Goal: Information Seeking & Learning: Learn about a topic

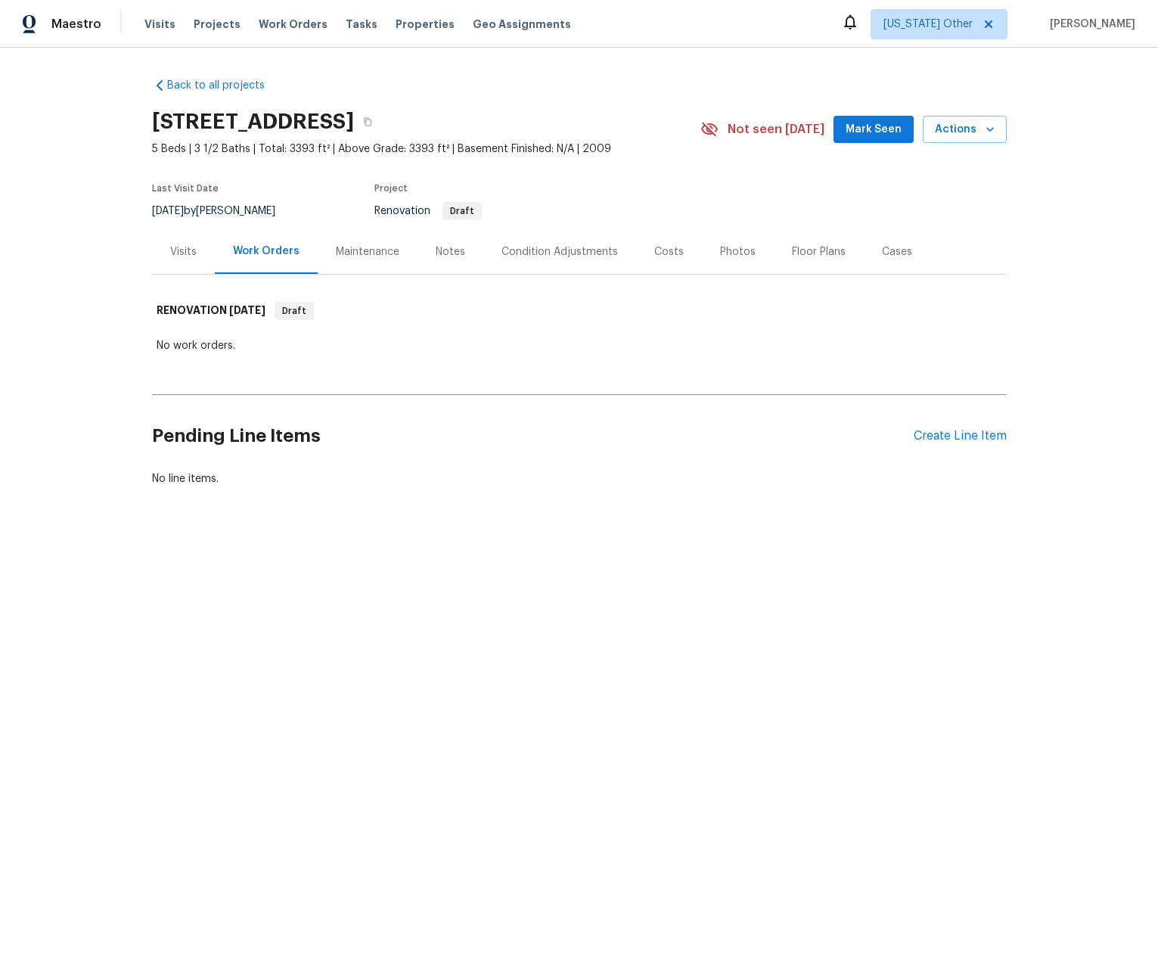
click at [172, 256] on div "Visits" at bounding box center [183, 251] width 26 height 15
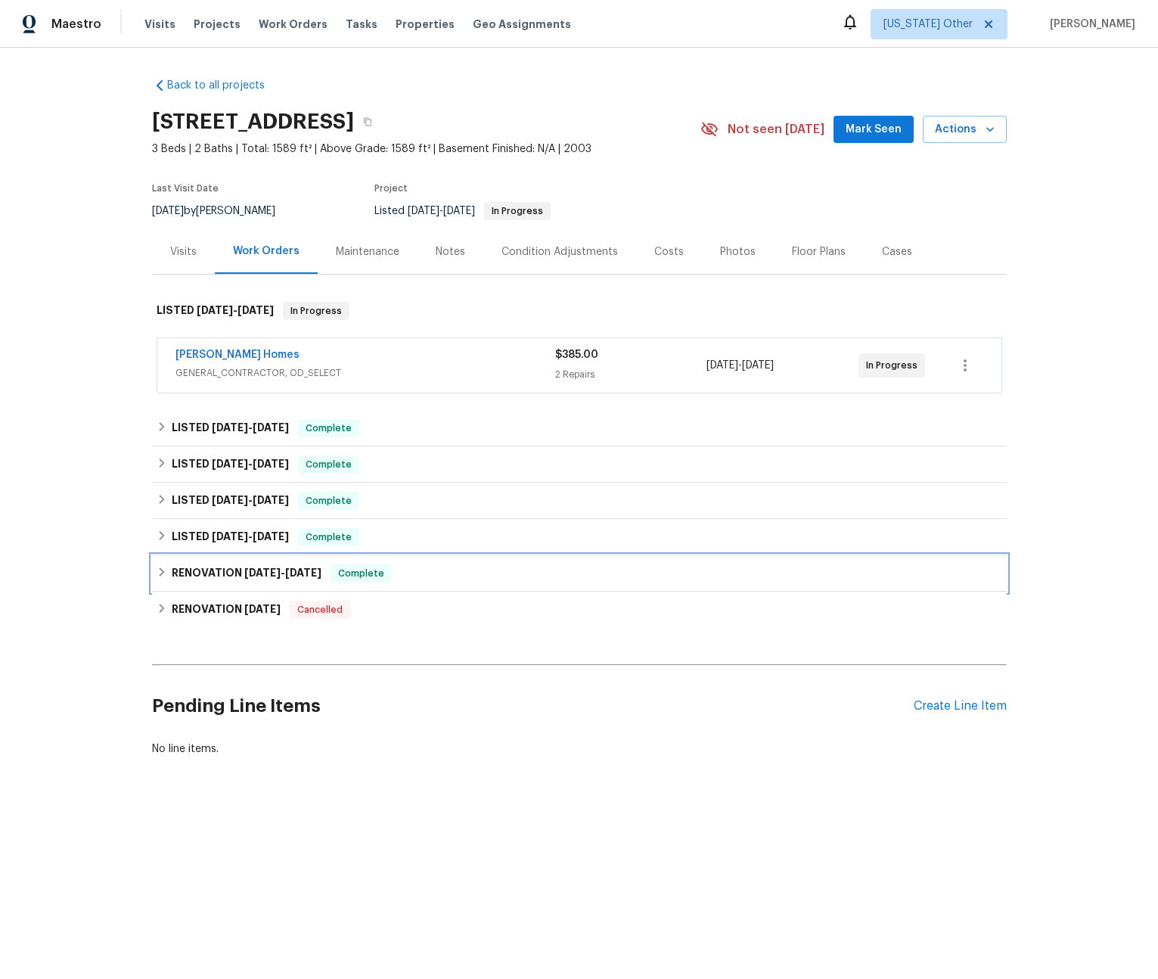
click at [152, 576] on div "RENOVATION [DATE] - [DATE] Complete" at bounding box center [579, 573] width 855 height 36
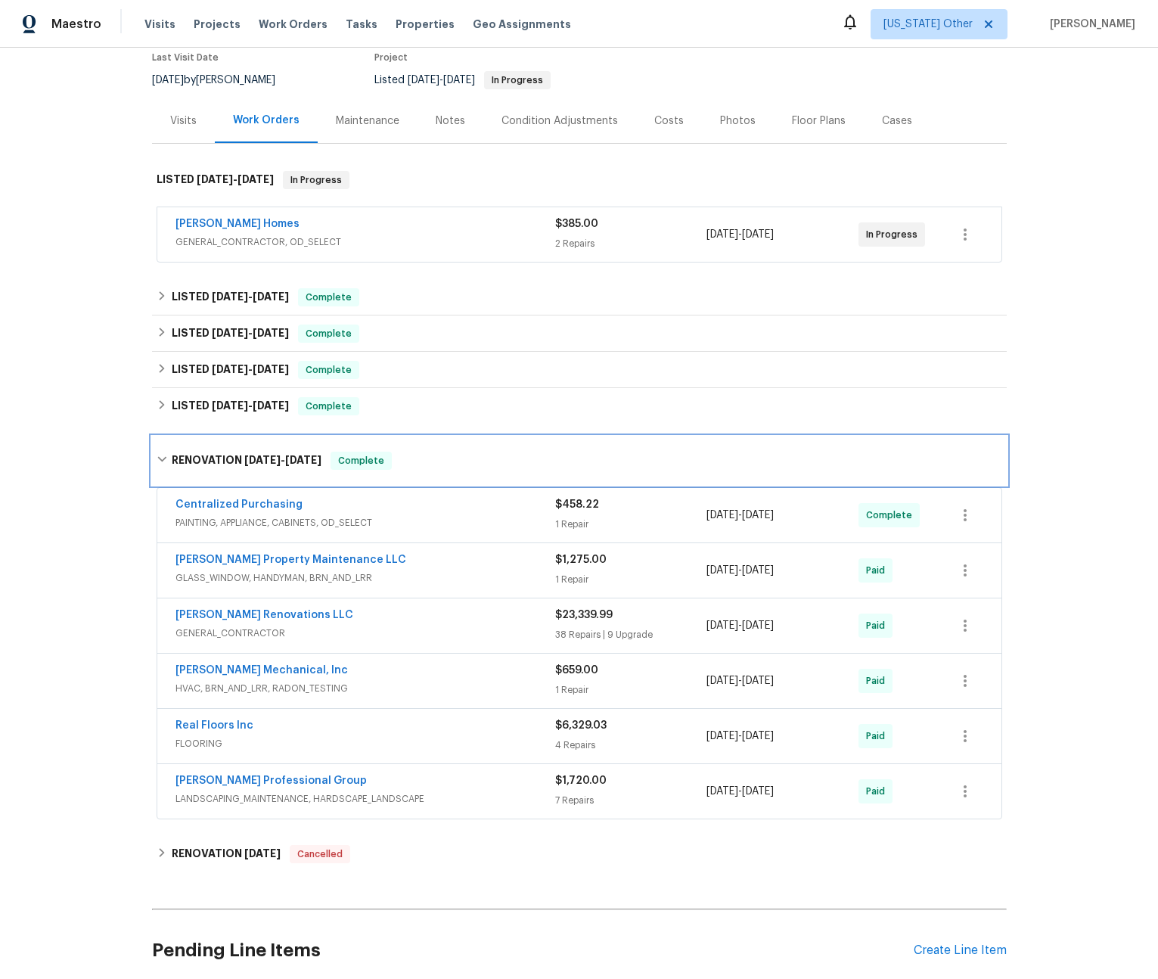
scroll to position [147, 0]
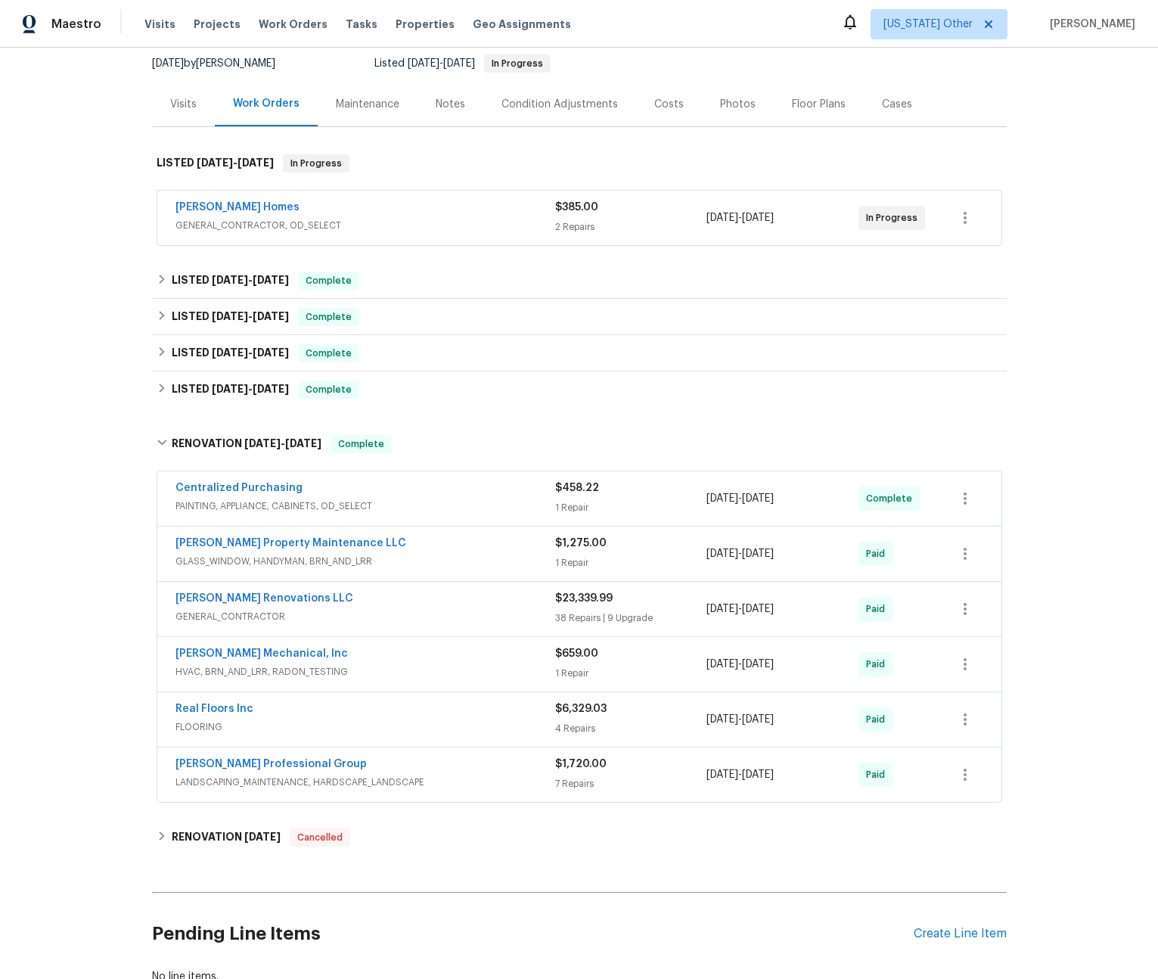
click at [455, 501] on span "PAINTING, APPLIANCE, CABINETS, OD_SELECT" at bounding box center [365, 505] width 380 height 15
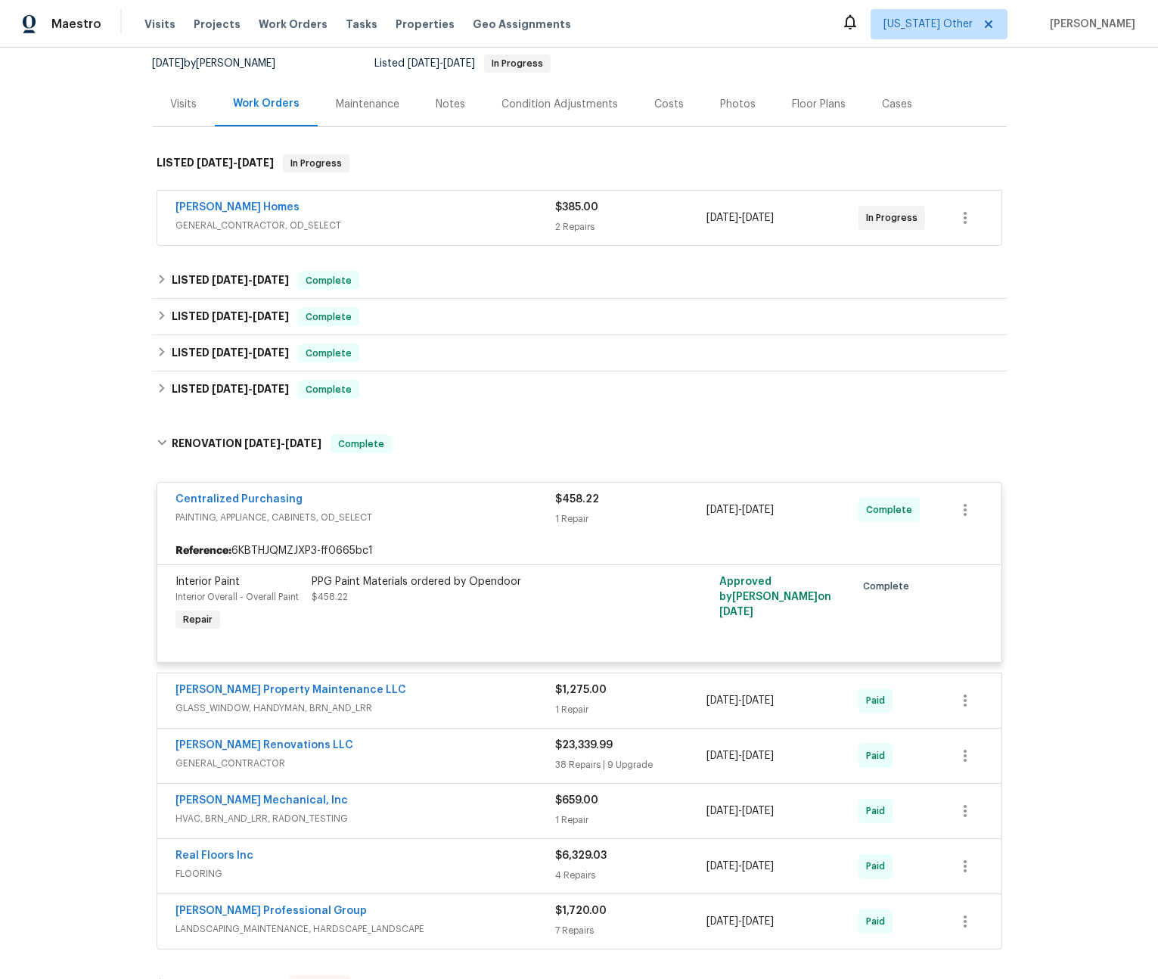
click at [455, 501] on div "Centralized Purchasing" at bounding box center [365, 501] width 380 height 18
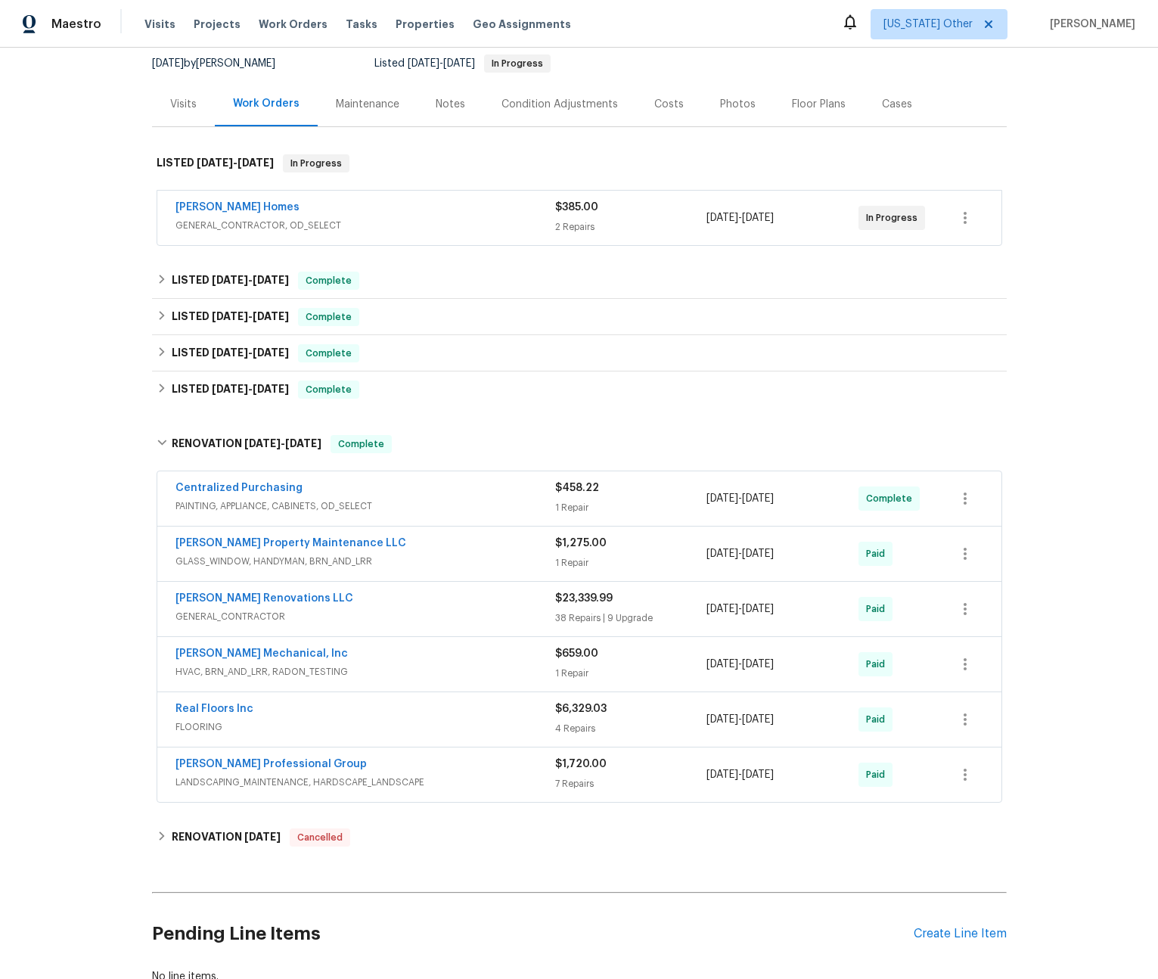
scroll to position [0, 0]
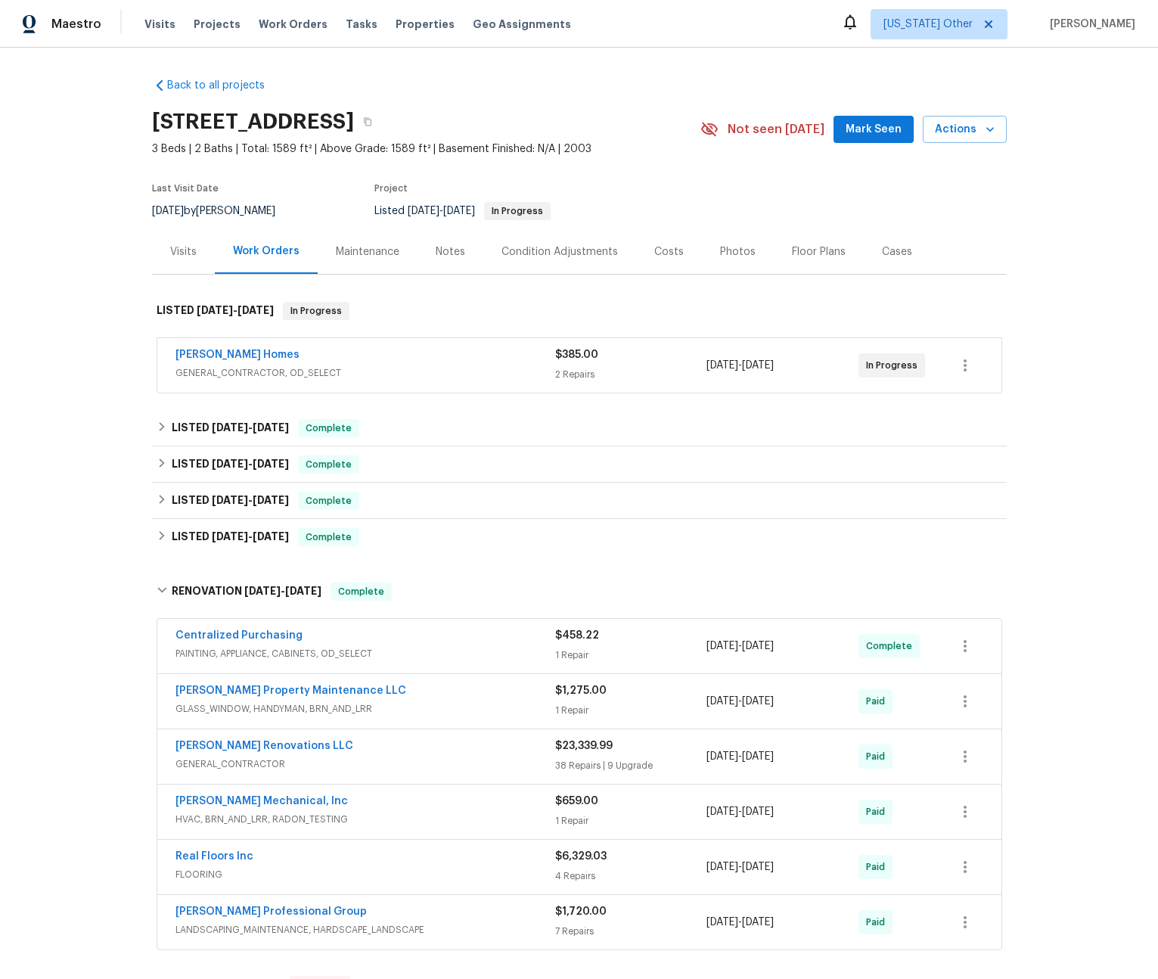
click at [362, 254] on div "Maintenance" at bounding box center [368, 251] width 64 height 15
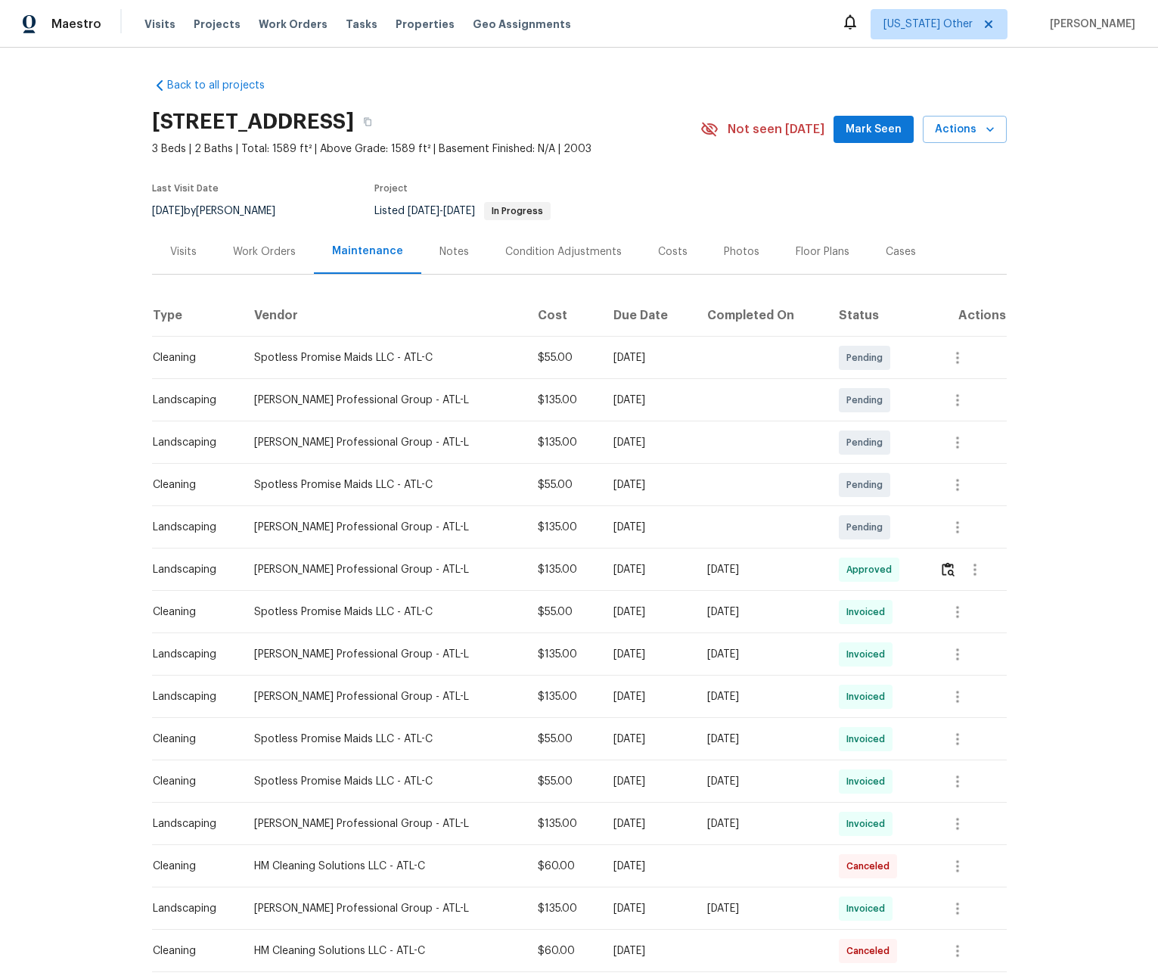
click at [276, 254] on div "Work Orders" at bounding box center [264, 251] width 63 height 15
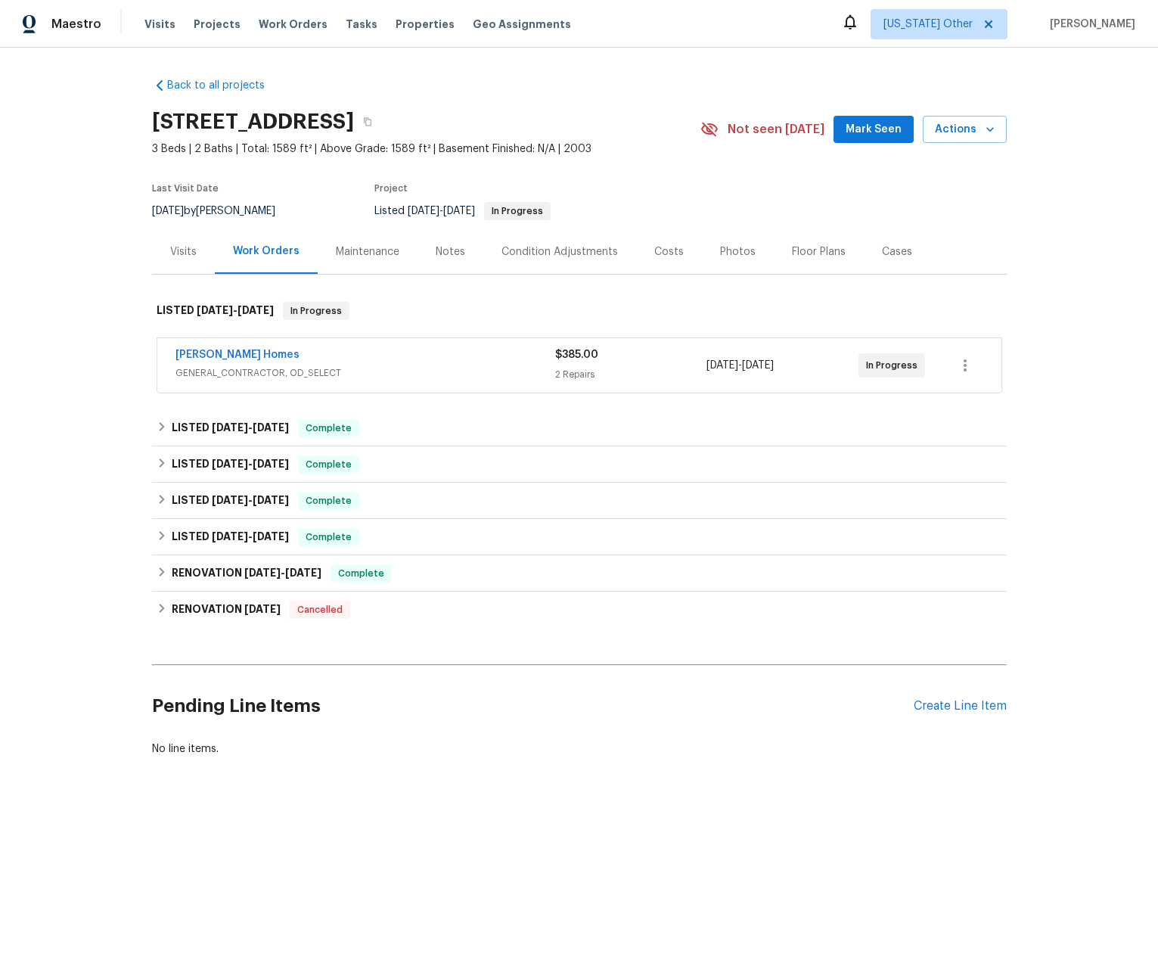
click at [188, 255] on div "Visits" at bounding box center [183, 251] width 26 height 15
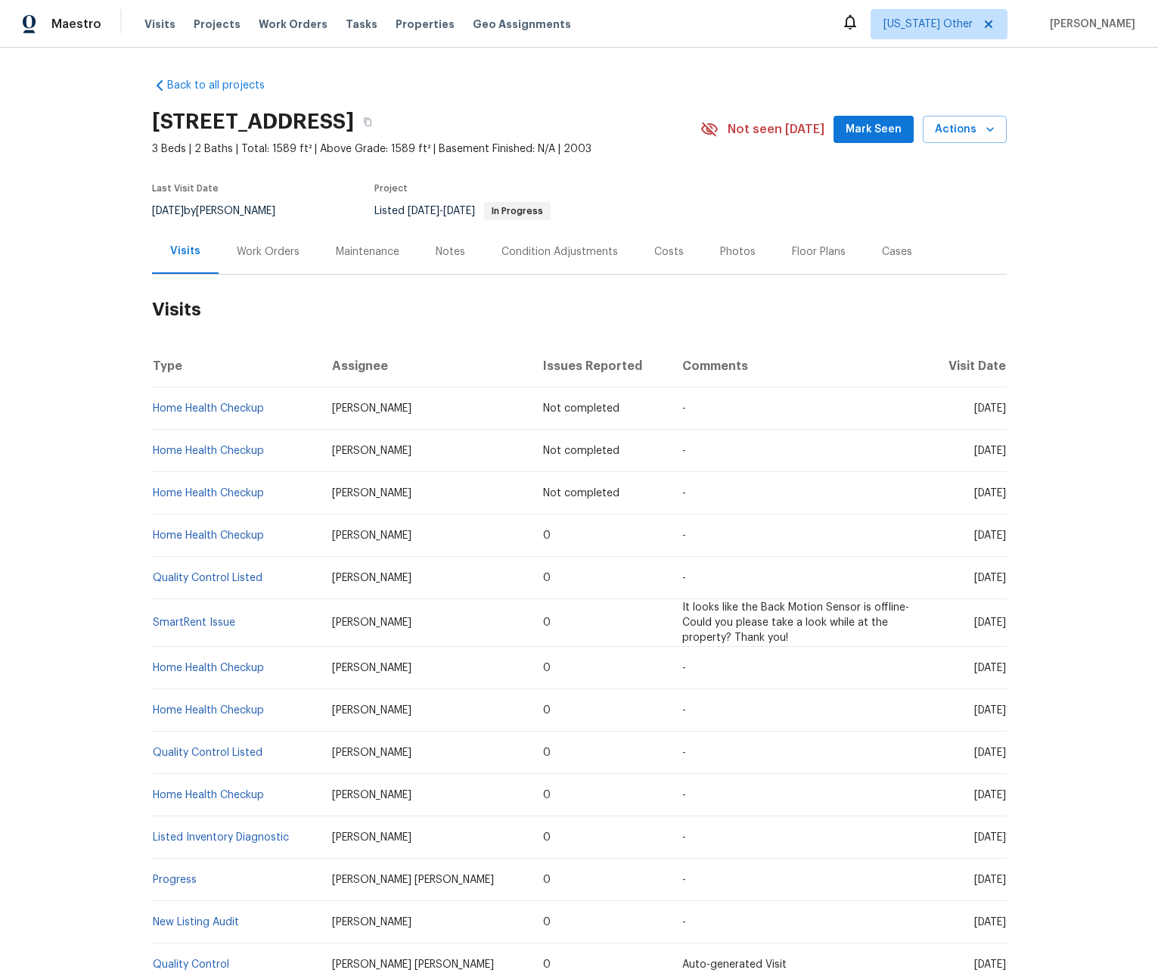
click at [270, 254] on div "Work Orders" at bounding box center [268, 251] width 63 height 15
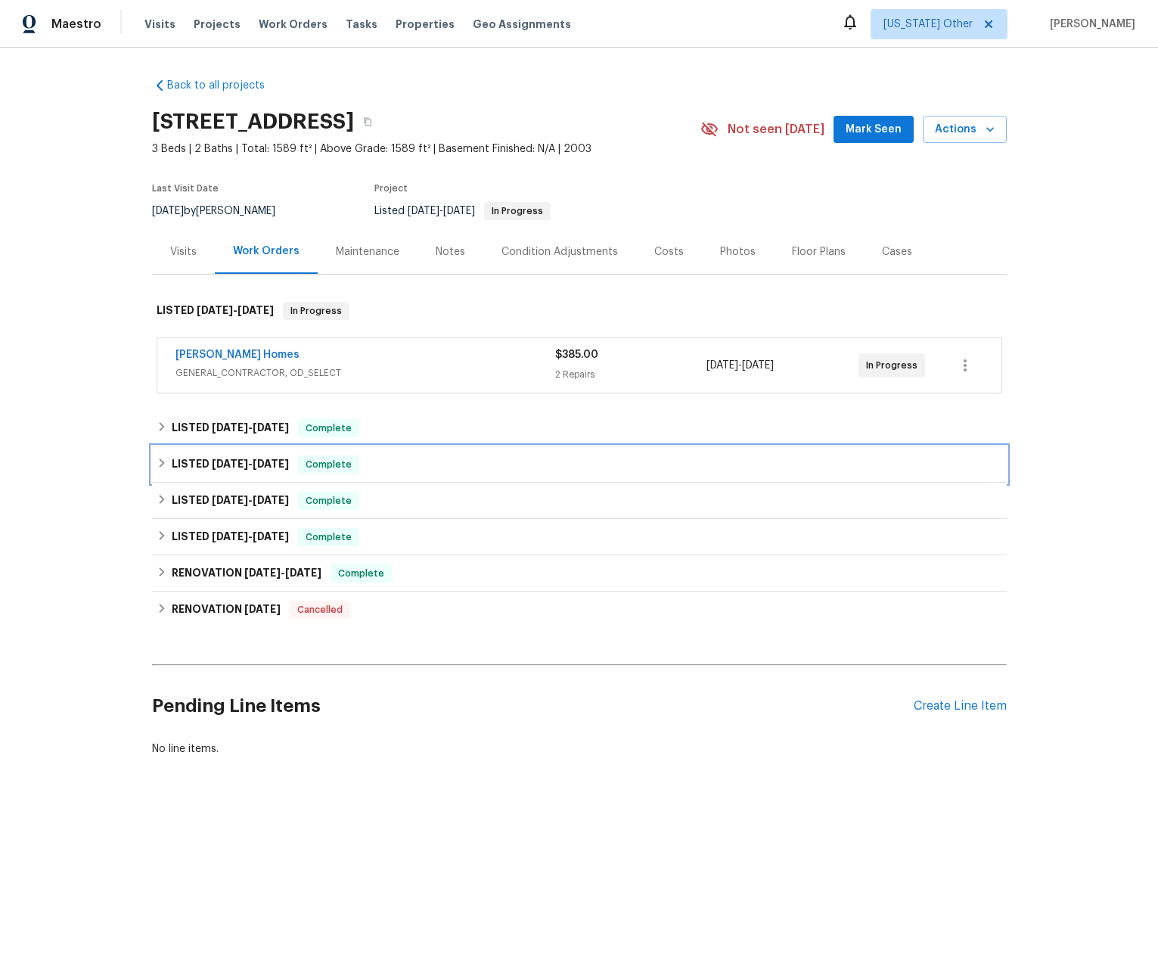
click at [160, 465] on icon at bounding box center [161, 462] width 5 height 9
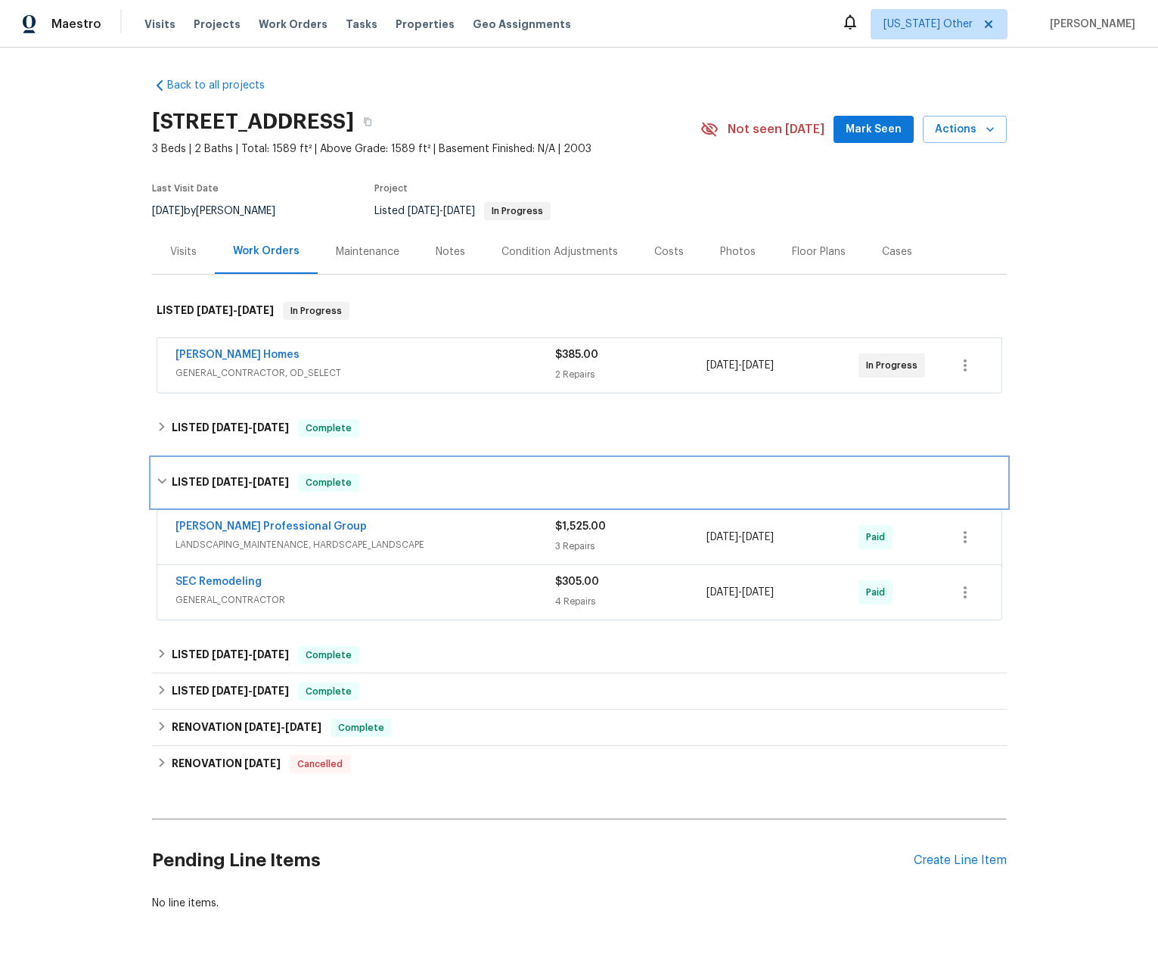
click at [160, 465] on div "LISTED [DATE] - [DATE] Complete" at bounding box center [579, 482] width 855 height 48
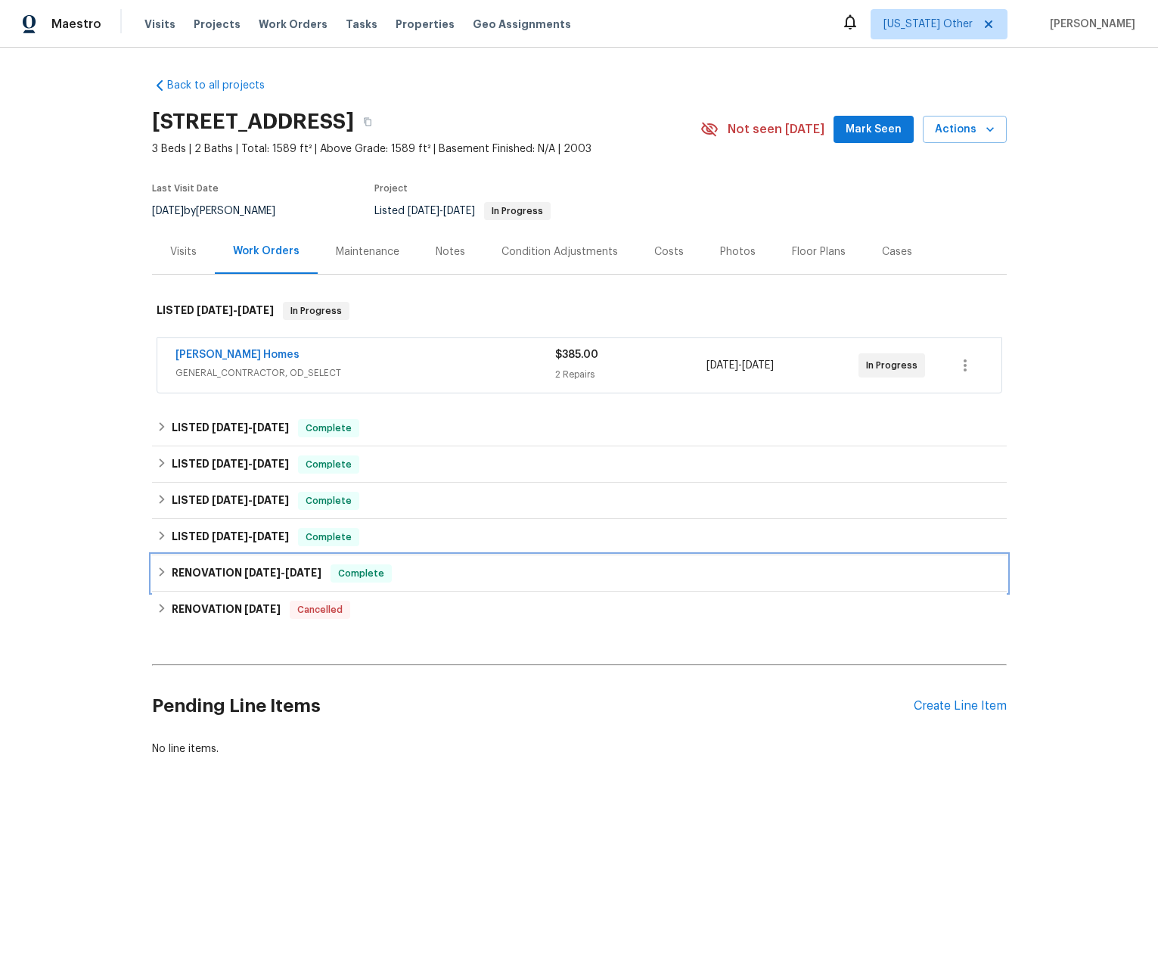
click at [157, 567] on icon at bounding box center [162, 572] width 11 height 11
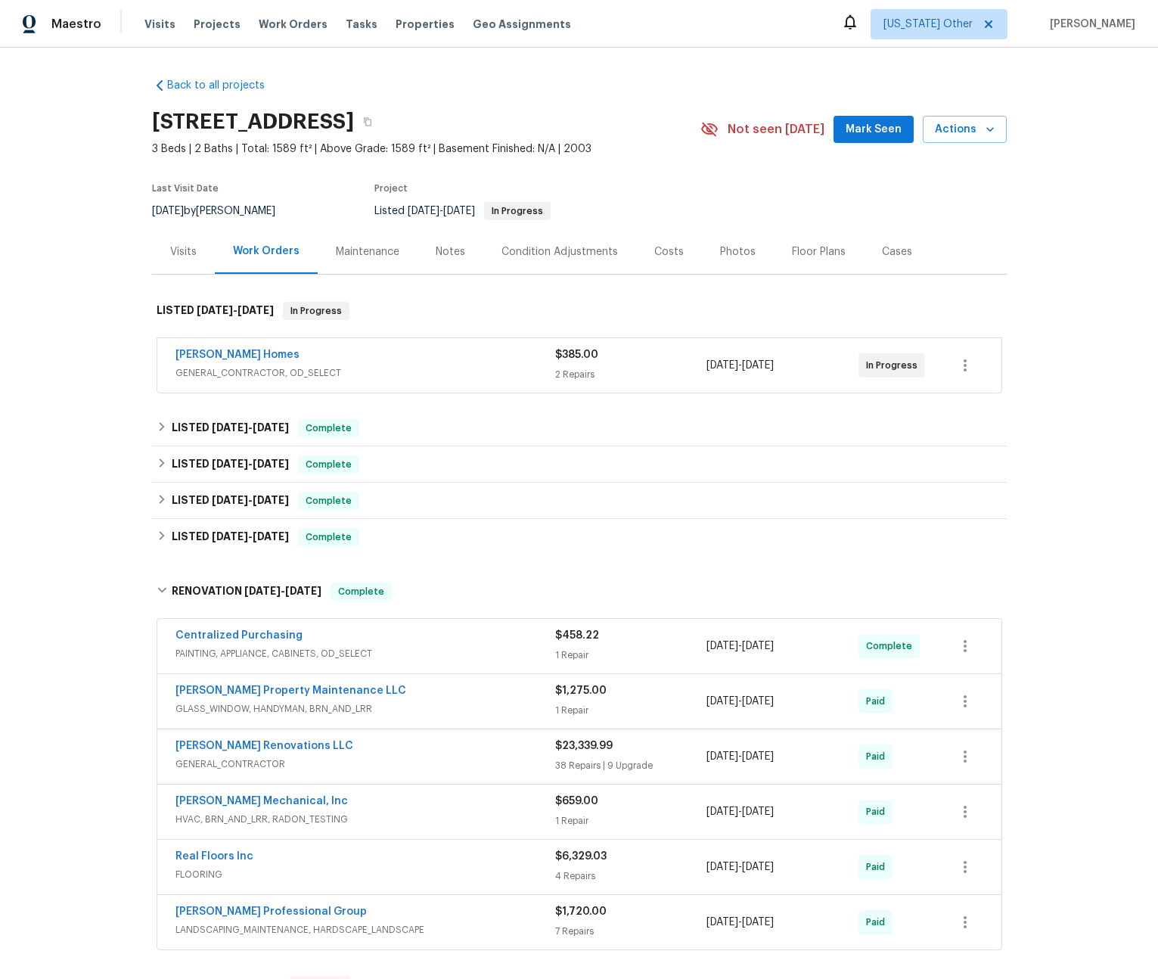
click at [450, 260] on div "Notes" at bounding box center [451, 251] width 66 height 45
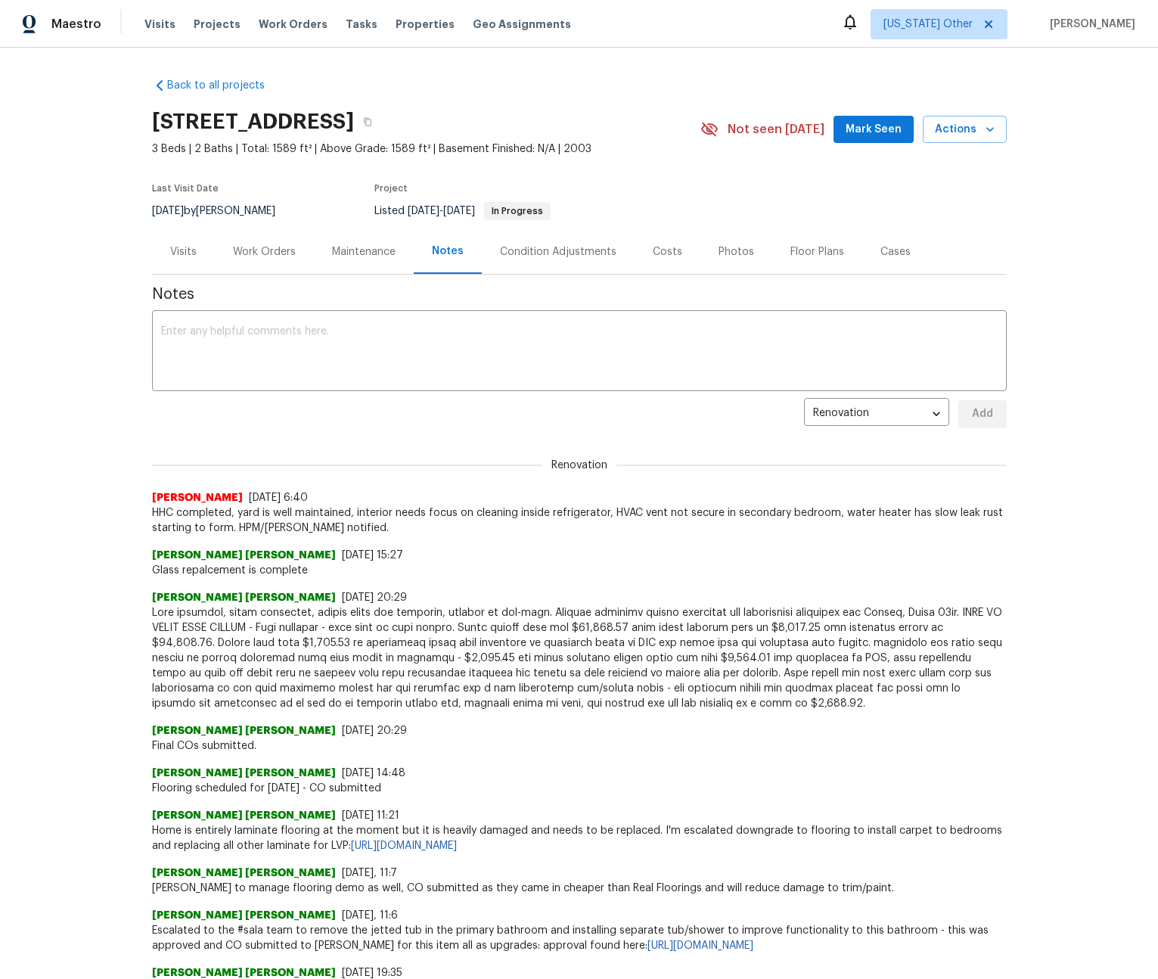
click at [580, 256] on div "Condition Adjustments" at bounding box center [558, 251] width 116 height 15
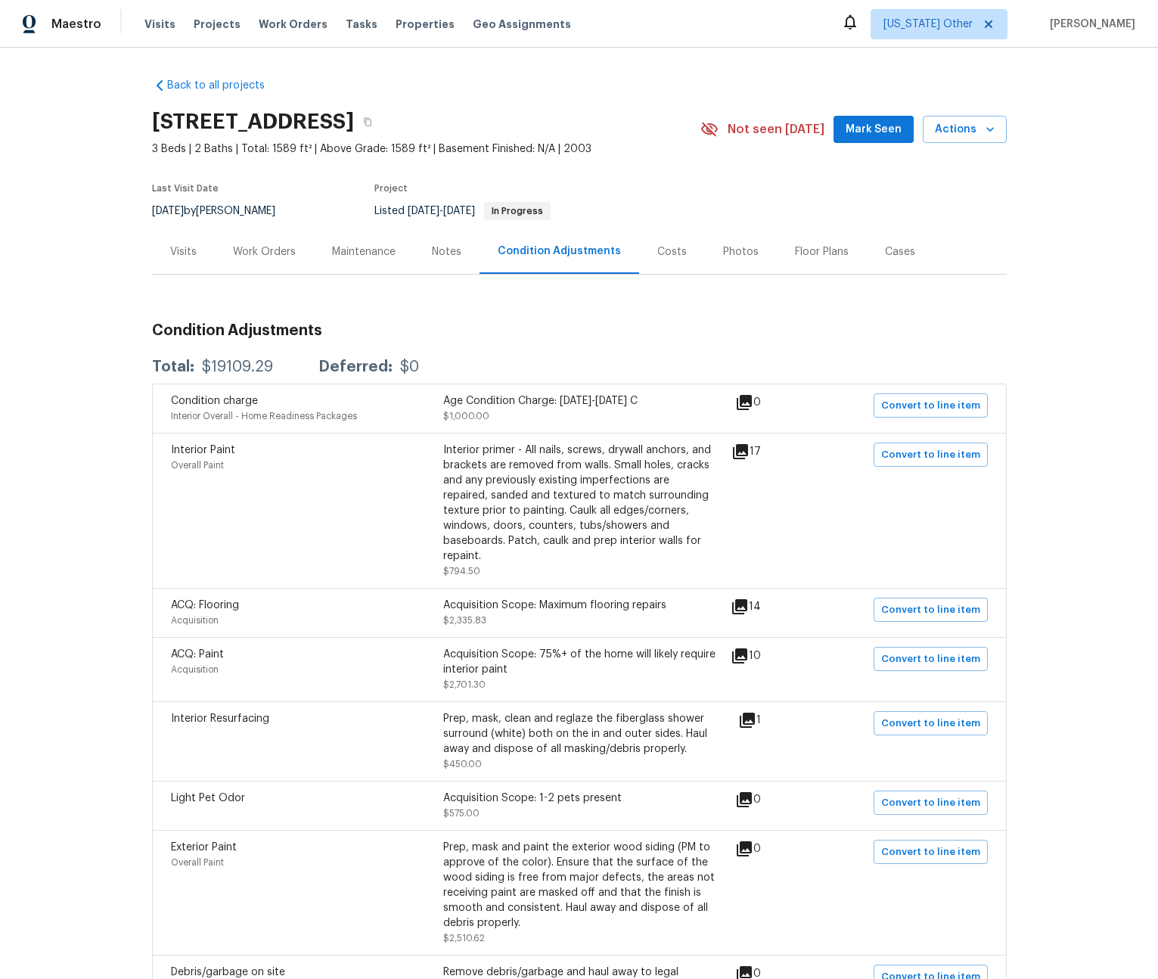
click at [657, 257] on div "Costs" at bounding box center [671, 251] width 29 height 15
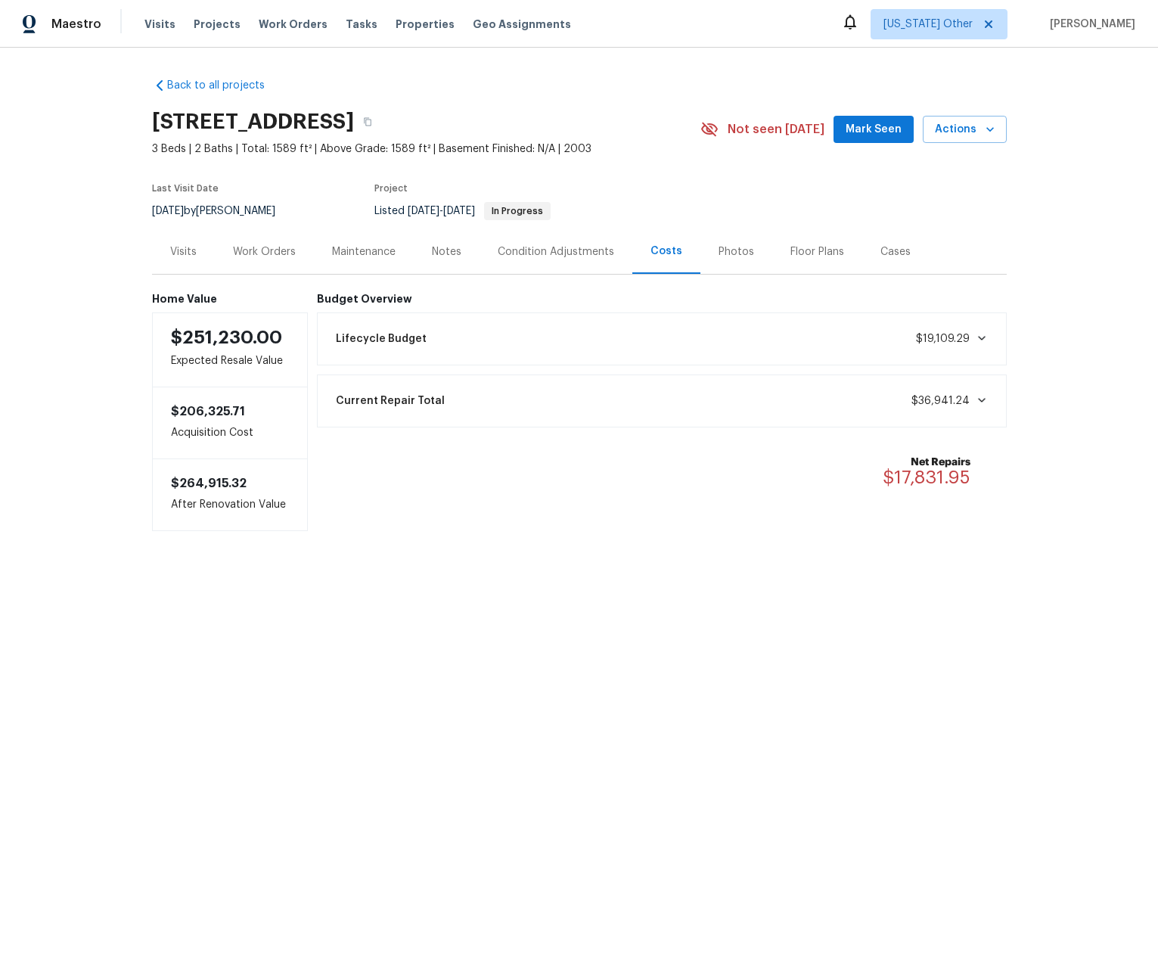
click at [709, 254] on div "Photos" at bounding box center [736, 251] width 72 height 45
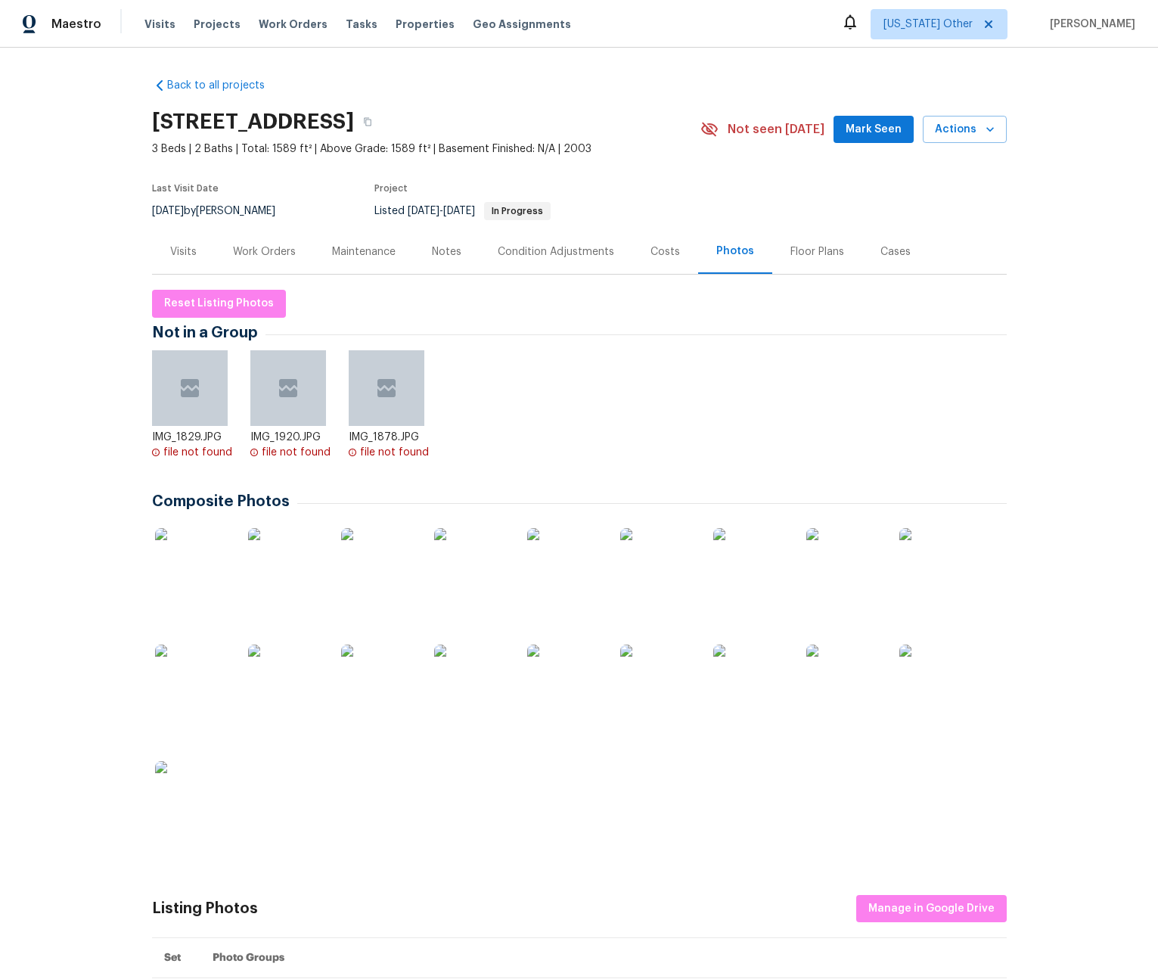
click at [790, 257] on div "Floor Plans" at bounding box center [817, 251] width 54 height 15
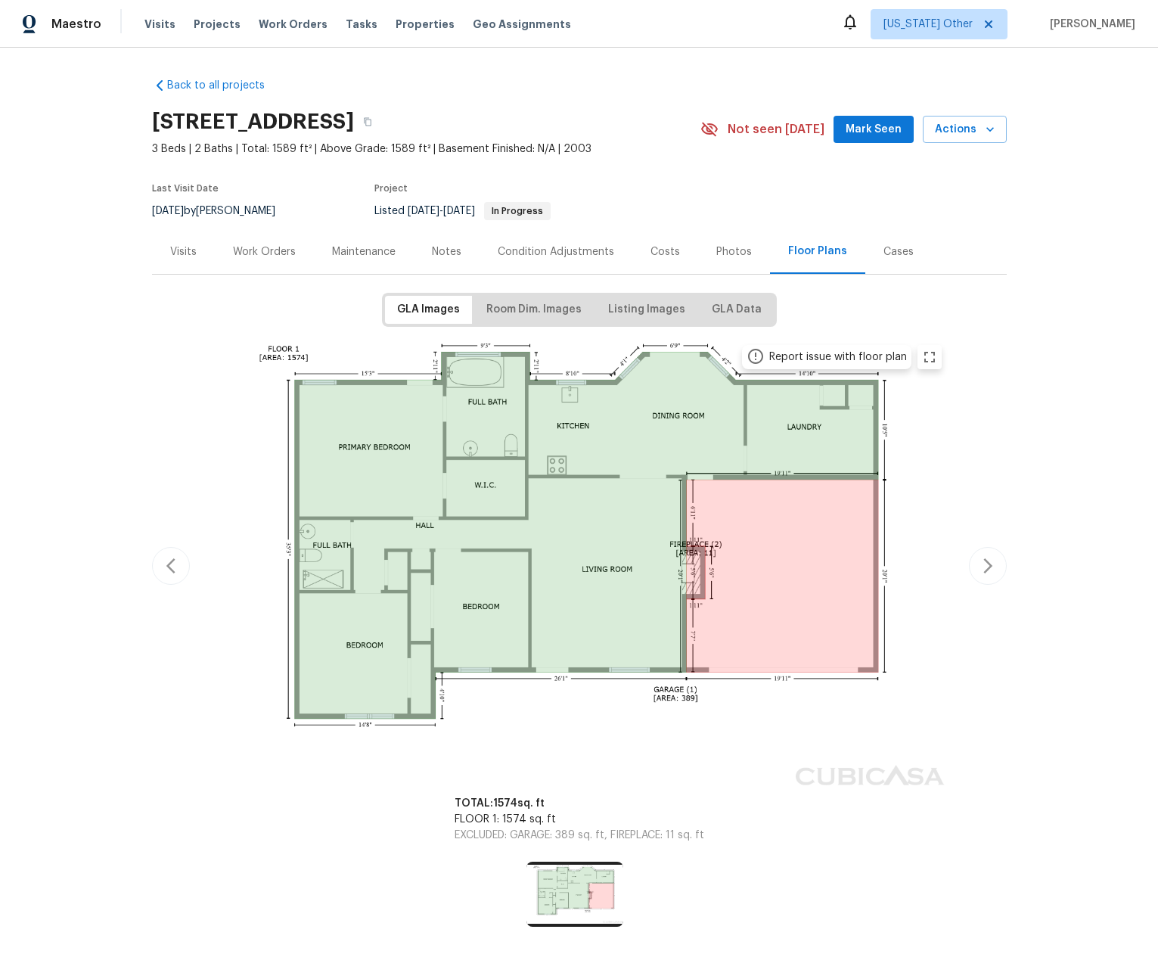
click at [883, 252] on div "Cases" at bounding box center [898, 251] width 30 height 15
